Goal: Check status: Check status

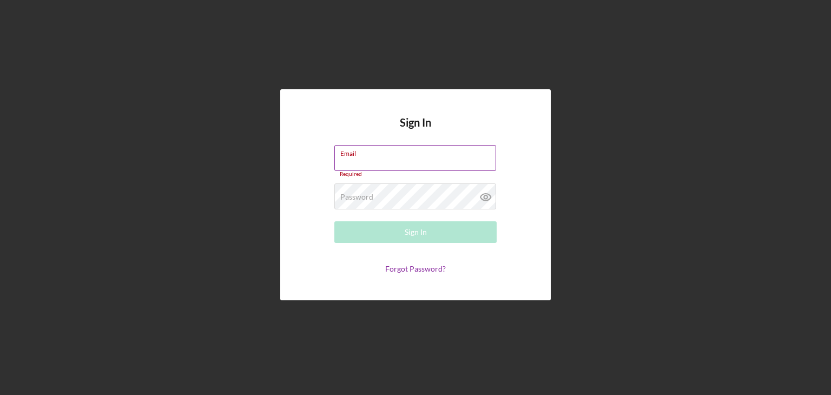
type input "[EMAIL_ADDRESS][DOMAIN_NAME]"
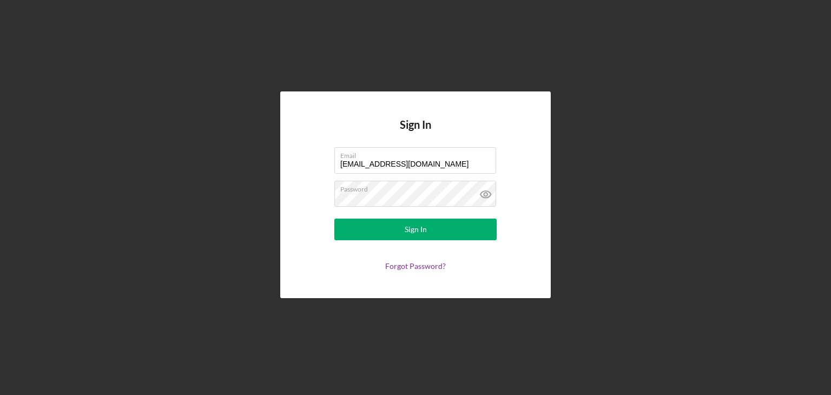
drag, startPoint x: 402, startPoint y: 233, endPoint x: 111, endPoint y: 223, distance: 291.1
click at [398, 232] on button "Sign In" at bounding box center [415, 229] width 162 height 22
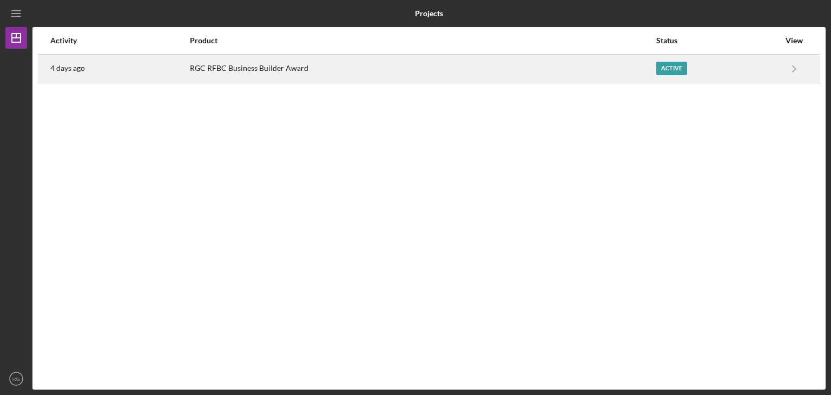
click at [261, 74] on div "RGC RFBC Business Builder Award" at bounding box center [422, 68] width 465 height 27
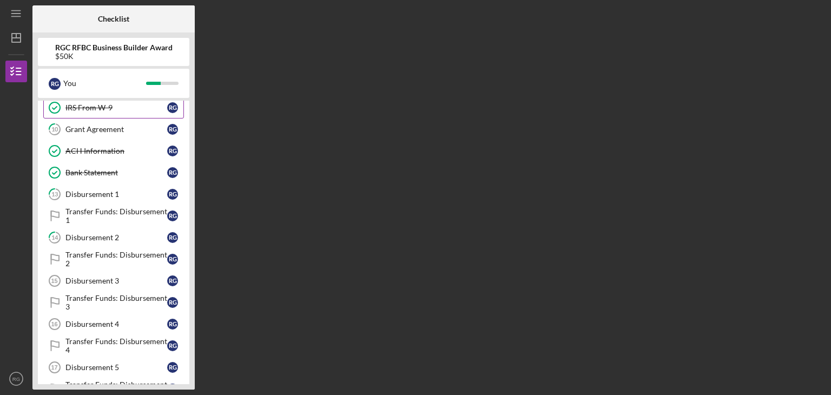
scroll to position [108, 0]
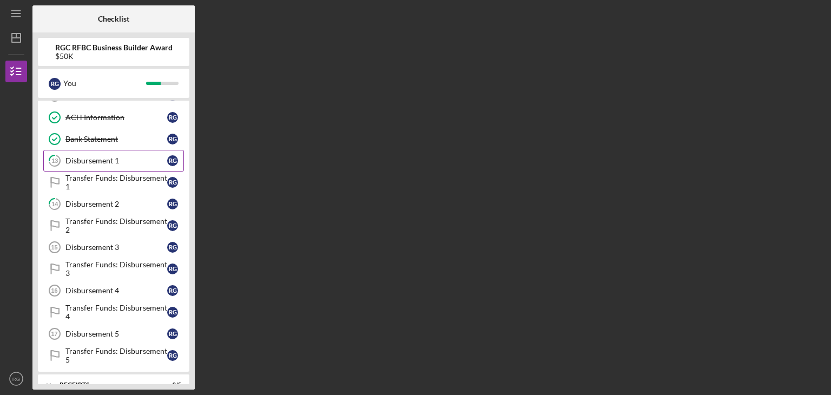
click at [112, 161] on div "Disbursement 1" at bounding box center [116, 160] width 102 height 9
